Goal: Complete application form

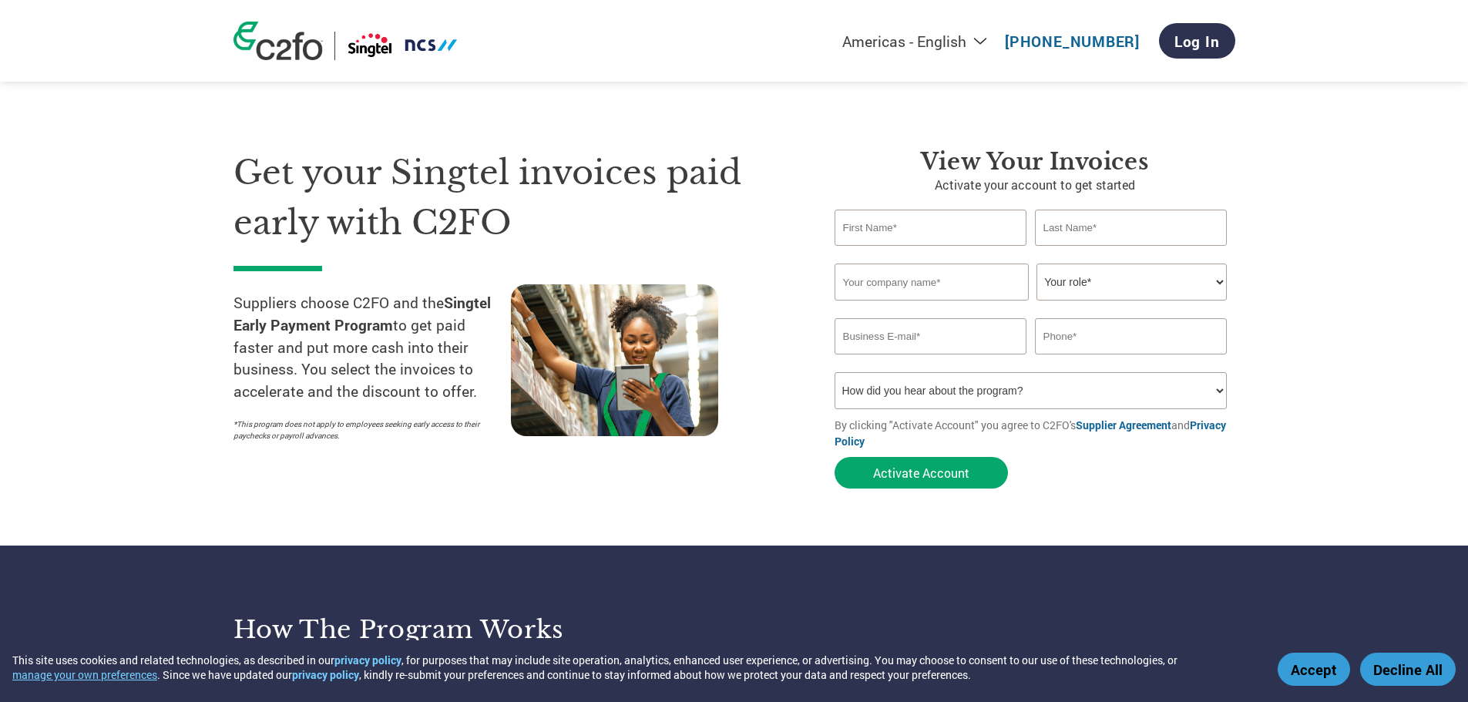
click at [963, 24] on div "Americas - English Américas - Español [GEOGRAPHIC_DATA] - Português [GEOGRAPHIC…" at bounding box center [930, 40] width 610 height 51
click at [953, 46] on select "Americas - English Américas - Español [GEOGRAPHIC_DATA] - Português [GEOGRAPHIC…" at bounding box center [818, 41] width 357 height 19
select select "zh-CN"
click at [758, 33] on select "Americas - English Américas - Español [GEOGRAPHIC_DATA] - Português [GEOGRAPHIC…" at bounding box center [818, 41] width 357 height 19
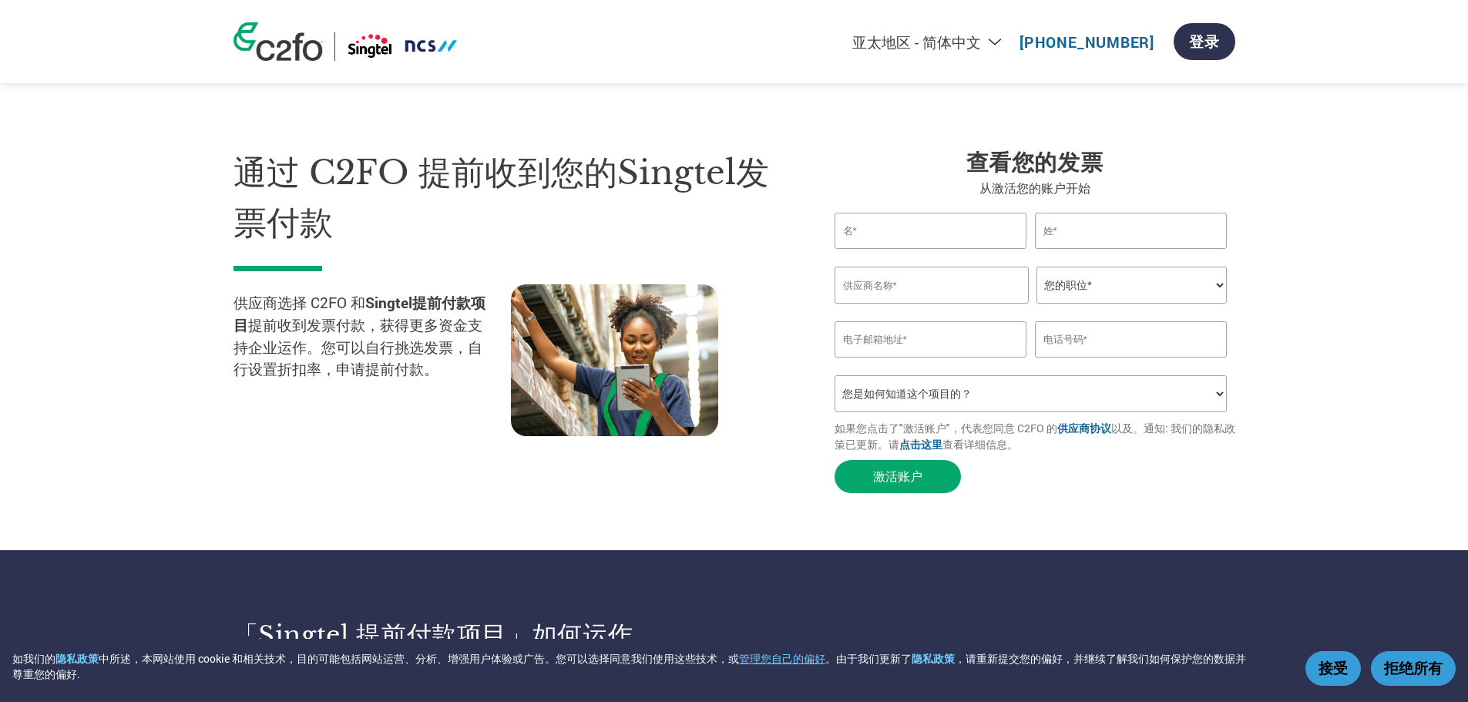
click at [1084, 282] on select "您的职位* 首席财务官 会计长 财务长 财务总监 信贷经理 首席执行官 总裁 企业主/创始人 会计人员 簿记人员 应收账款人员 办公室经理 其他" at bounding box center [1132, 285] width 190 height 37
select select "ACCOUNTING"
click at [1037, 267] on select "您的职位* 首席财务官 会计长 财务长 财务总监 信贷经理 首席执行官 总裁 企业主/创始人 会计人员 簿记人员 应收账款人员 办公室经理 其他" at bounding box center [1132, 285] width 190 height 37
click at [966, 297] on input "text" at bounding box center [932, 285] width 194 height 37
click at [957, 347] on input "email" at bounding box center [931, 339] width 193 height 36
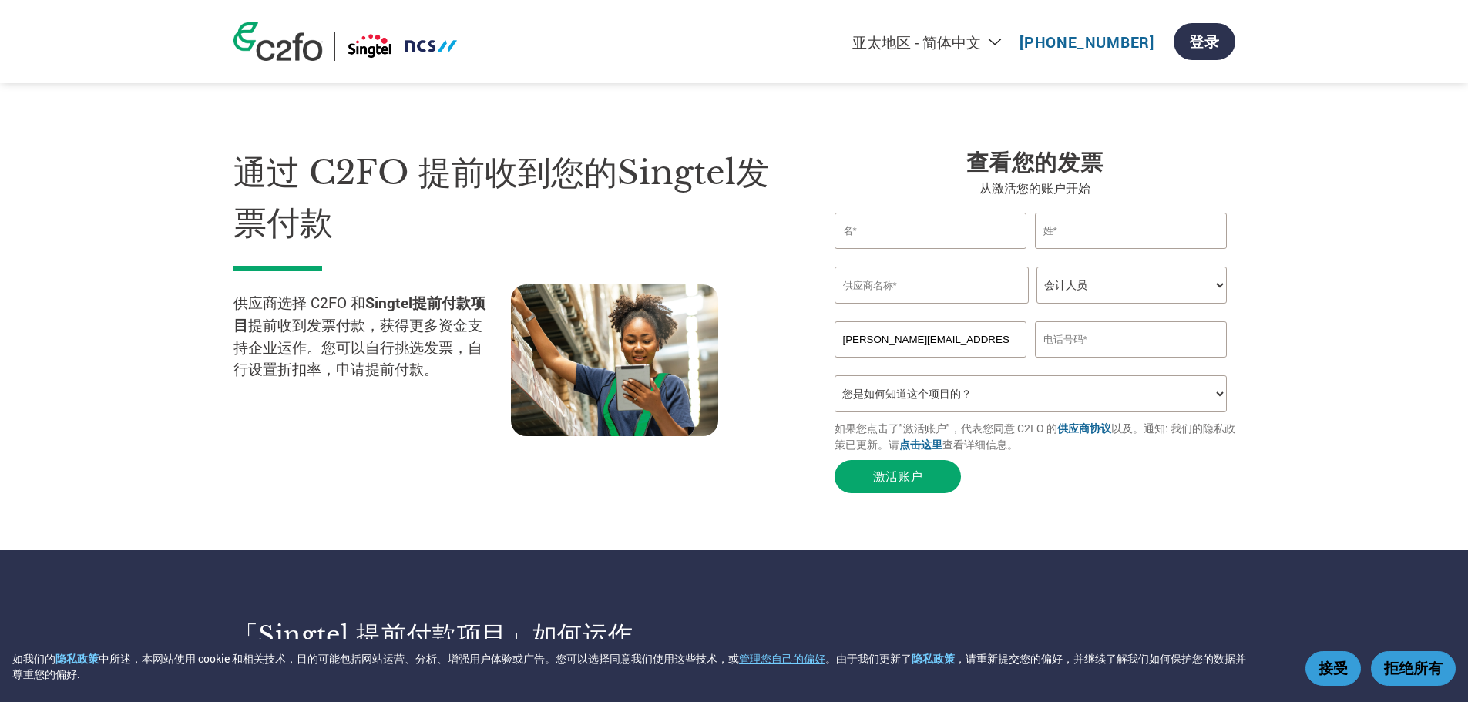
type input "[PERSON_NAME][EMAIL_ADDRESS][DOMAIN_NAME]"
click at [1060, 345] on input "text" at bounding box center [1131, 339] width 193 height 36
type input "89443565"
click at [1052, 398] on select "您是如何知道这个项目的？ 从我的客户处得知 收到了电子邮件 社交媒体 在线搜索 家人/朋友/熟人 在一次活动中 其他" at bounding box center [1031, 393] width 393 height 37
select select "Received a Letter"
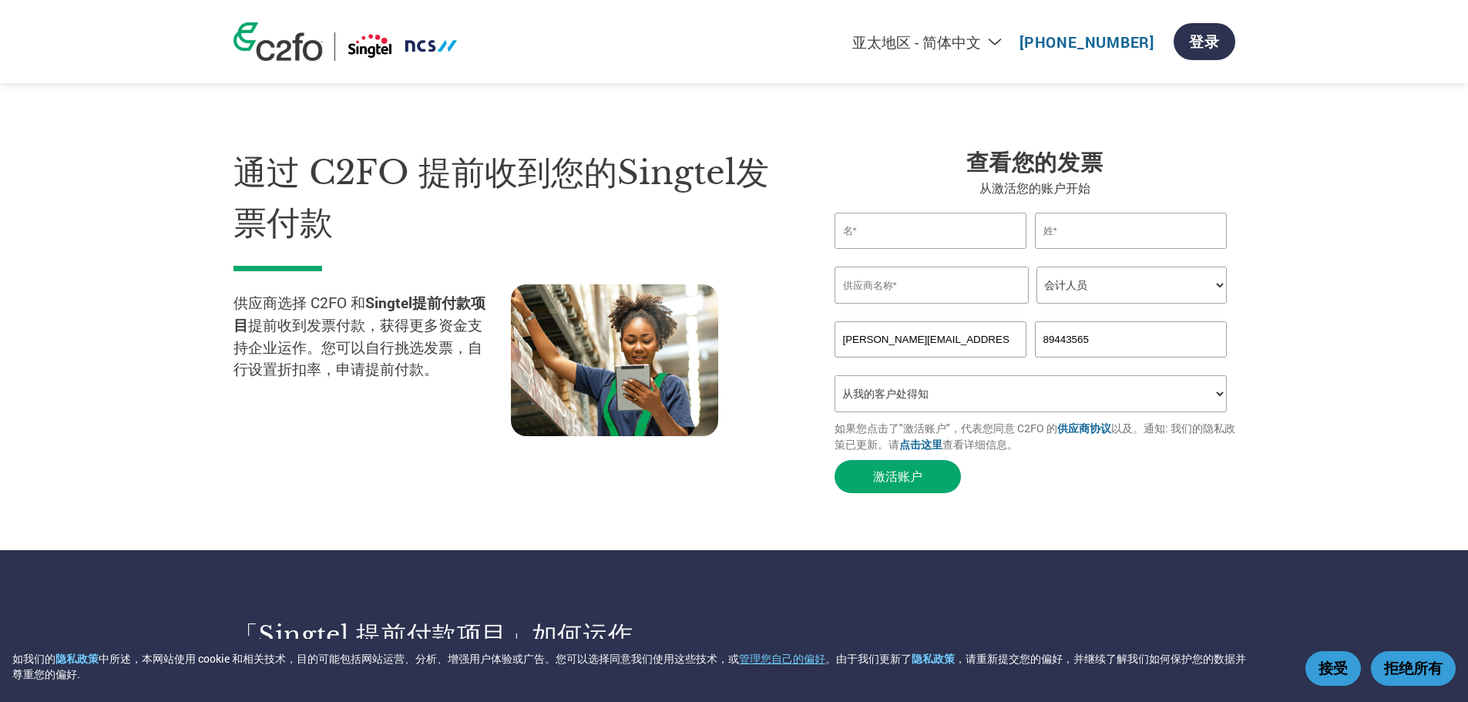
click at [835, 376] on select "您是如何知道这个项目的？ 从我的客户处得知 收到了电子邮件 社交媒体 在线搜索 家人/朋友/熟人 在一次活动中 其他" at bounding box center [1031, 393] width 393 height 37
click at [931, 293] on input "text" at bounding box center [932, 285] width 194 height 37
click at [946, 240] on input "text" at bounding box center [931, 231] width 193 height 36
type input "W"
type input "[PERSON_NAME]"
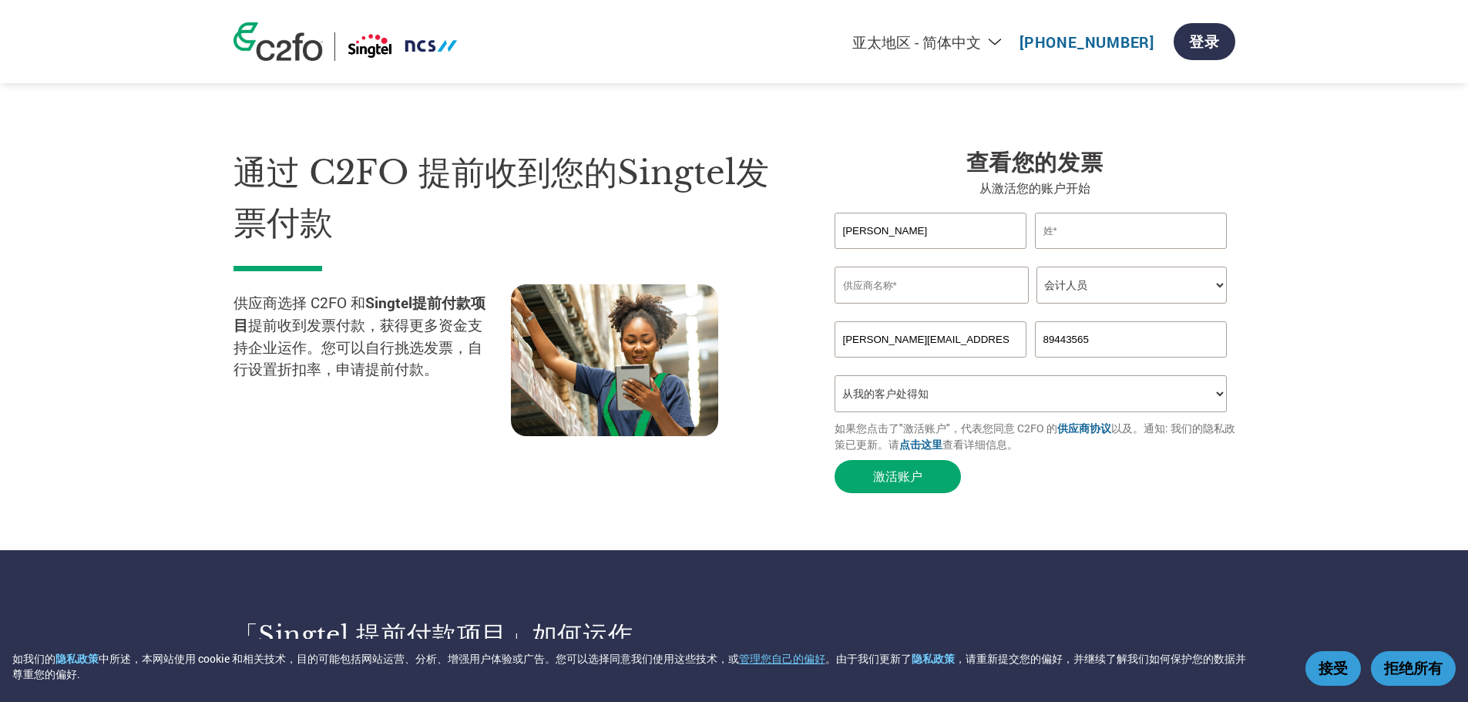
click at [1062, 225] on input "text" at bounding box center [1131, 231] width 193 height 36
type input "[PERSON_NAME]"
click at [923, 297] on input "text" at bounding box center [932, 285] width 194 height 37
type input "Puro Coffee"
click at [908, 471] on button "激活账户" at bounding box center [898, 476] width 126 height 33
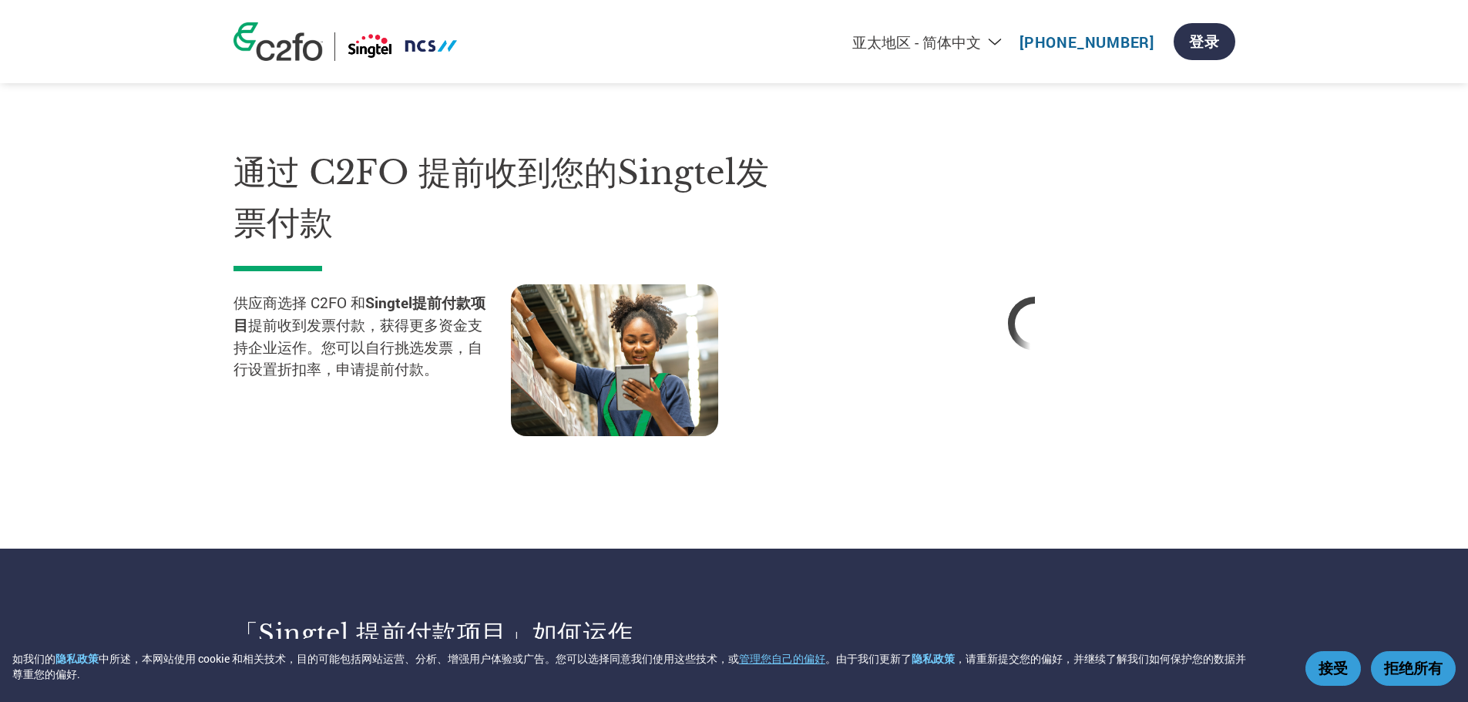
select select "zh-CN"
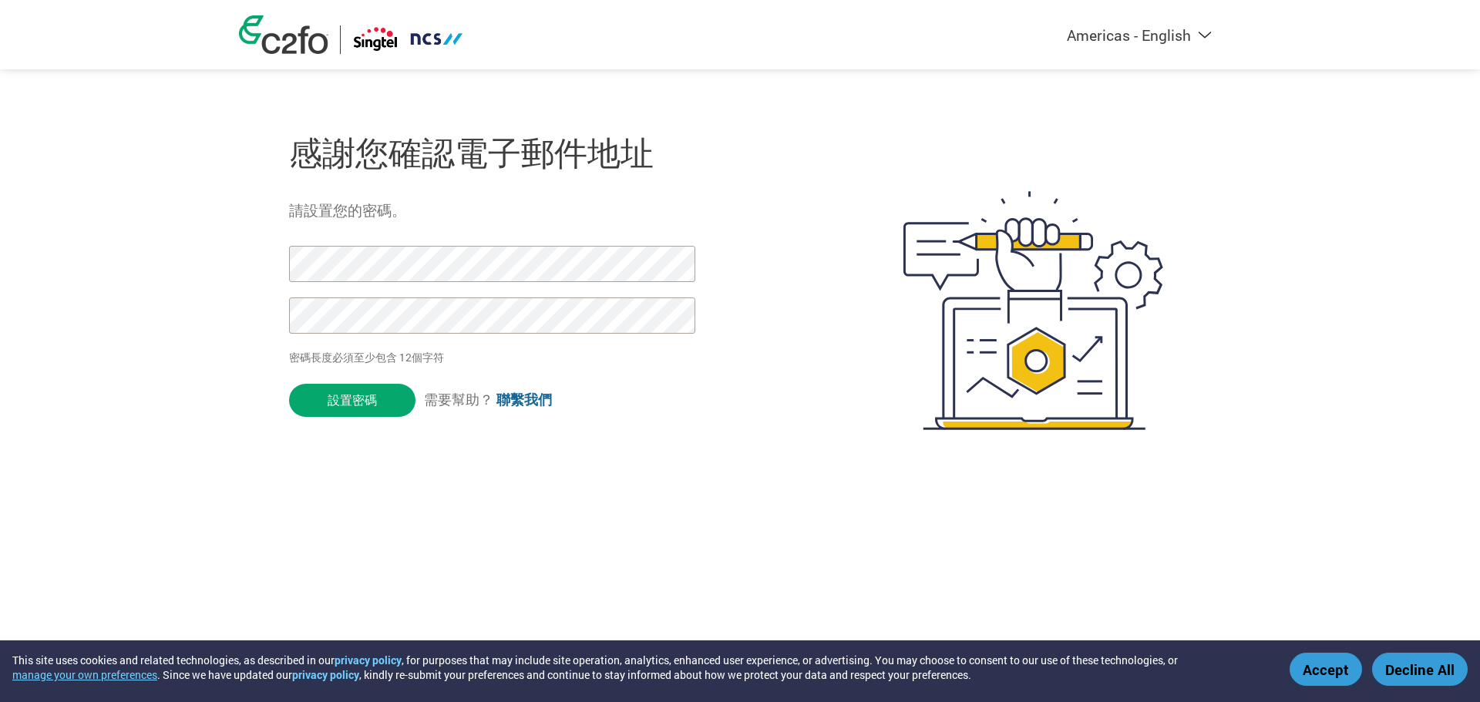
click at [289, 384] on input "設置密碼" at bounding box center [352, 400] width 126 height 33
click at [258, 238] on div "感謝您確認電子郵件地址 請設置您的密碼。 密碼長度必須至少包含 12個字符 設置密碼 需要幫助？ 聯繫我們" at bounding box center [740, 310] width 1002 height 408
click at [604, 349] on div at bounding box center [483, 297] width 389 height 103
click input "設置密碼" at bounding box center [352, 400] width 126 height 33
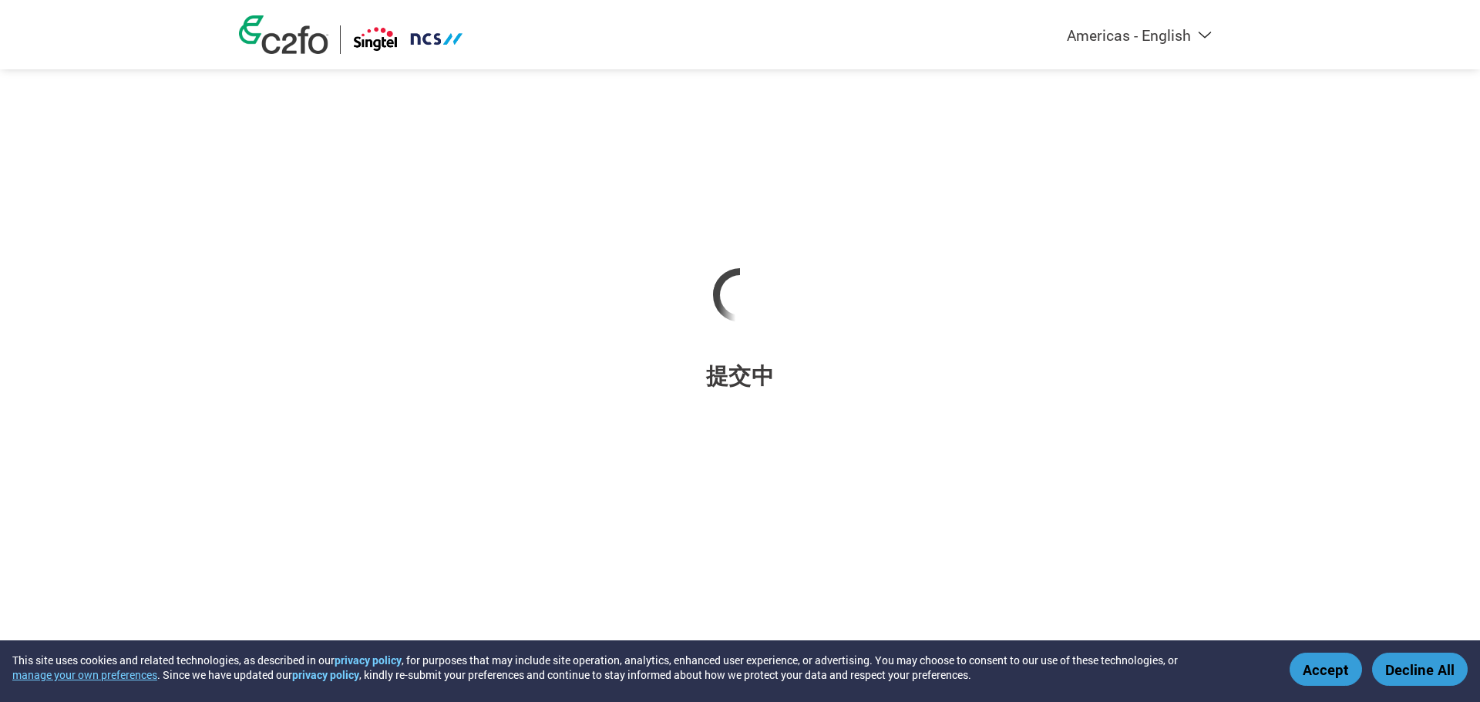
click at [1215, 243] on div at bounding box center [740, 295] width 1002 height 131
click at [1109, 38] on select "Americas - English Américas - Español [GEOGRAPHIC_DATA] - Português [GEOGRAPHIC…" at bounding box center [1043, 34] width 357 height 19
select select "zh-CN"
click at [964, 25] on select "Americas - English Américas - Español [GEOGRAPHIC_DATA] - Português [GEOGRAPHIC…" at bounding box center [1043, 34] width 357 height 19
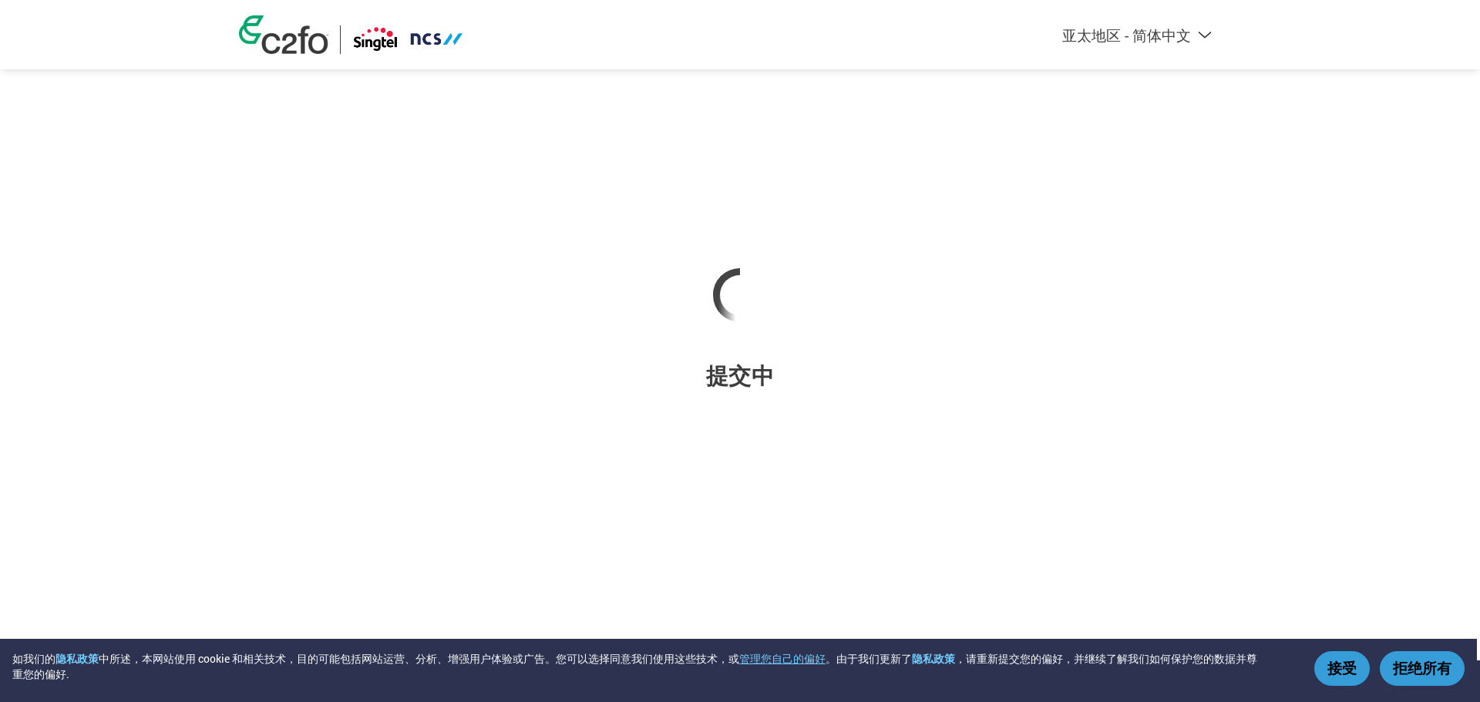
click at [1329, 661] on button "接受" at bounding box center [1341, 668] width 55 height 35
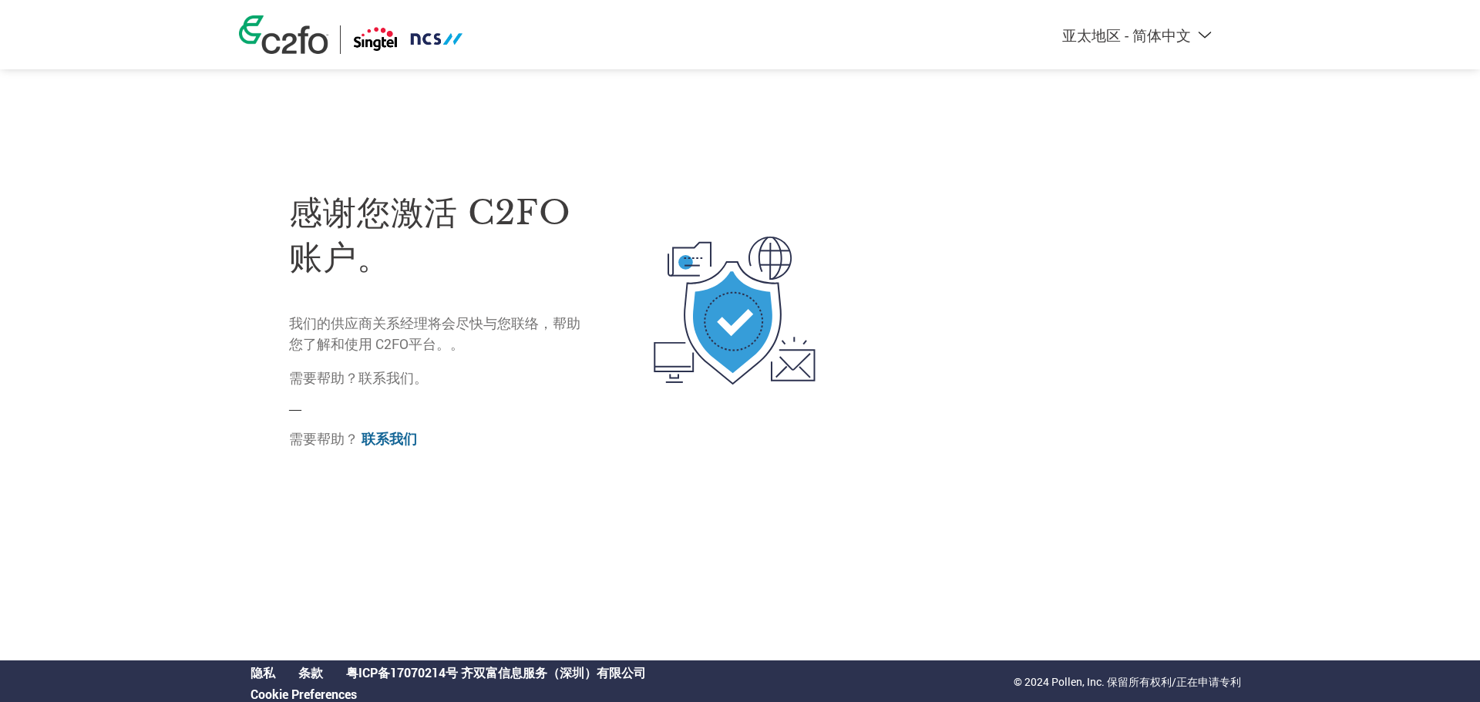
click at [710, 243] on img at bounding box center [735, 310] width 196 height 305
click at [375, 440] on link "联系我们" at bounding box center [388, 439] width 55 height 18
click at [617, 206] on div at bounding box center [708, 310] width 250 height 305
